Goal: Navigation & Orientation: Find specific page/section

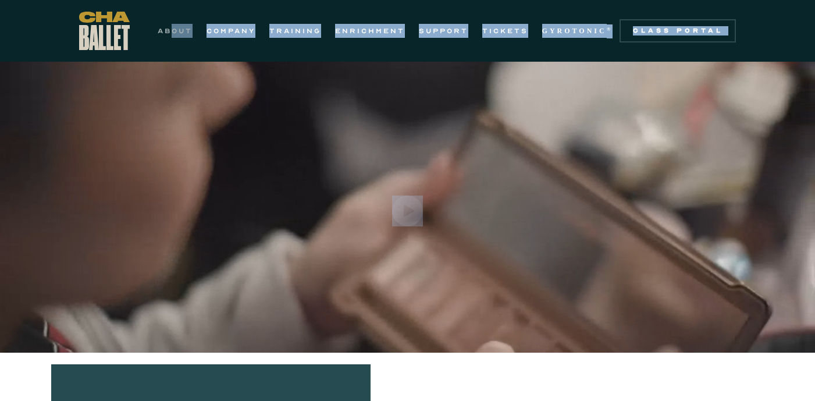
drag, startPoint x: 409, startPoint y: 177, endPoint x: 172, endPoint y: 27, distance: 280.1
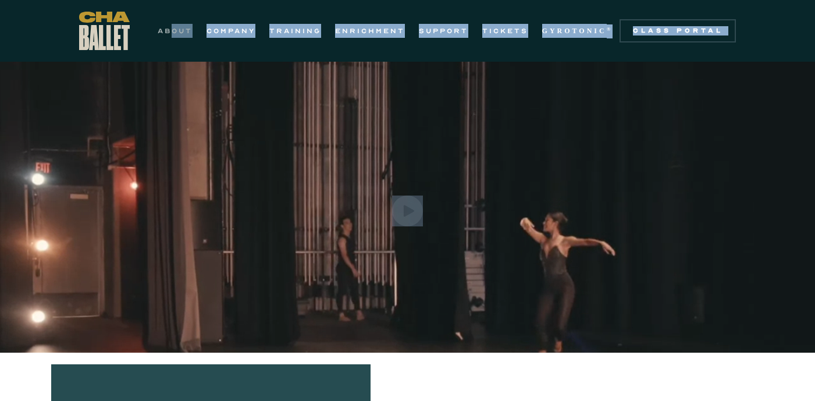
click at [173, 32] on link "ABOUT" at bounding box center [175, 31] width 35 height 14
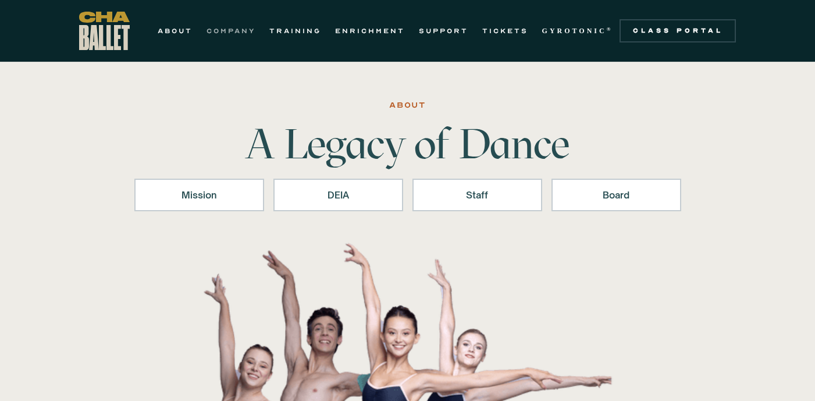
click at [222, 30] on link "COMPANY" at bounding box center [231, 31] width 49 height 14
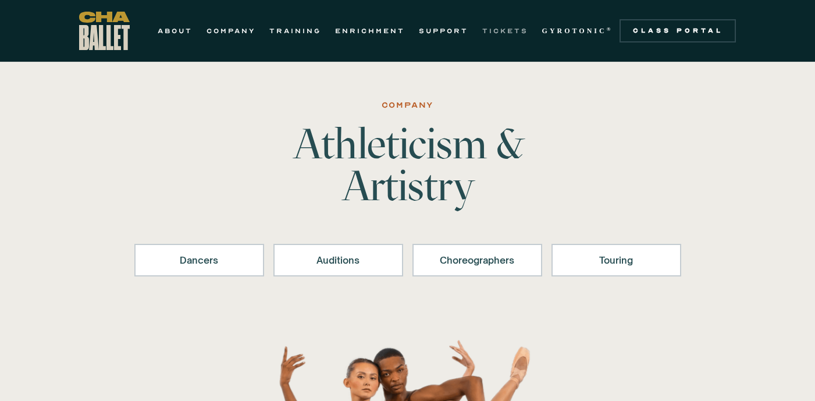
click at [492, 30] on link "TICKETS" at bounding box center [505, 31] width 46 height 14
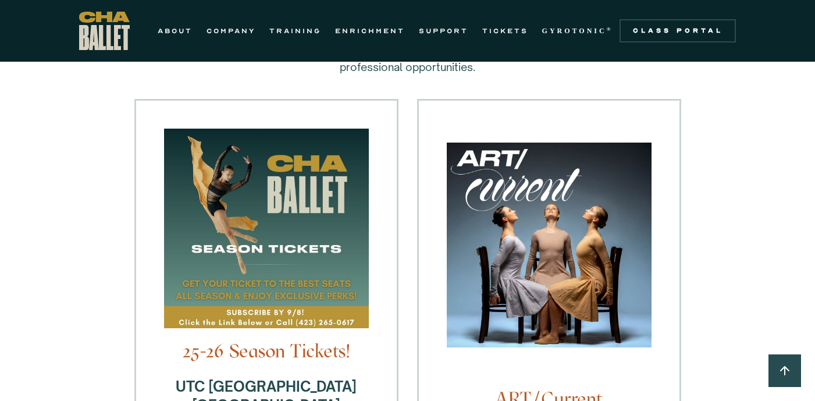
click at [489, 232] on img at bounding box center [549, 251] width 205 height 217
